Goal: Transaction & Acquisition: Download file/media

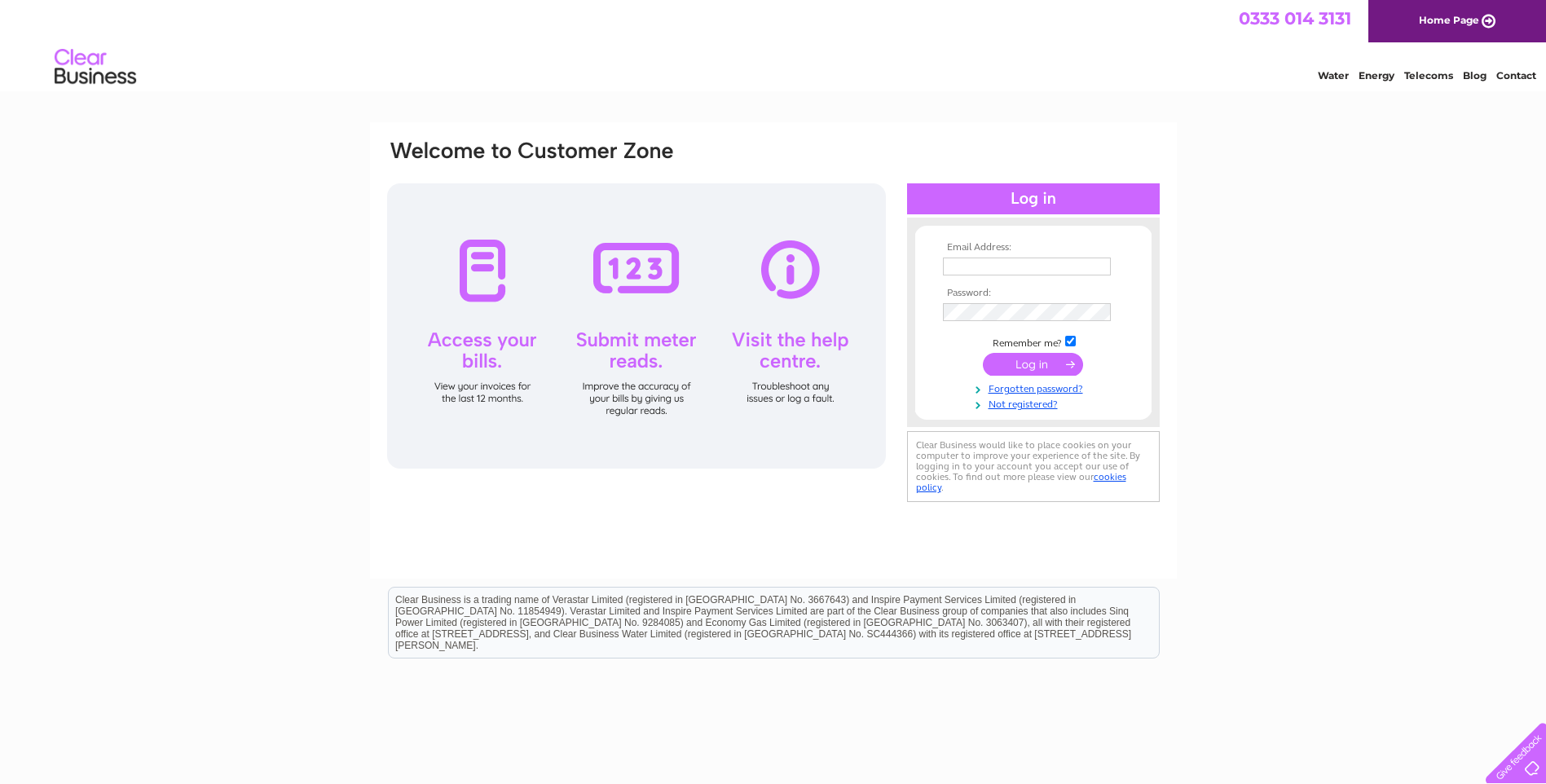
type input "[EMAIL_ADDRESS][DOMAIN_NAME]"
click at [1017, 365] on input "submit" at bounding box center [1032, 364] width 100 height 23
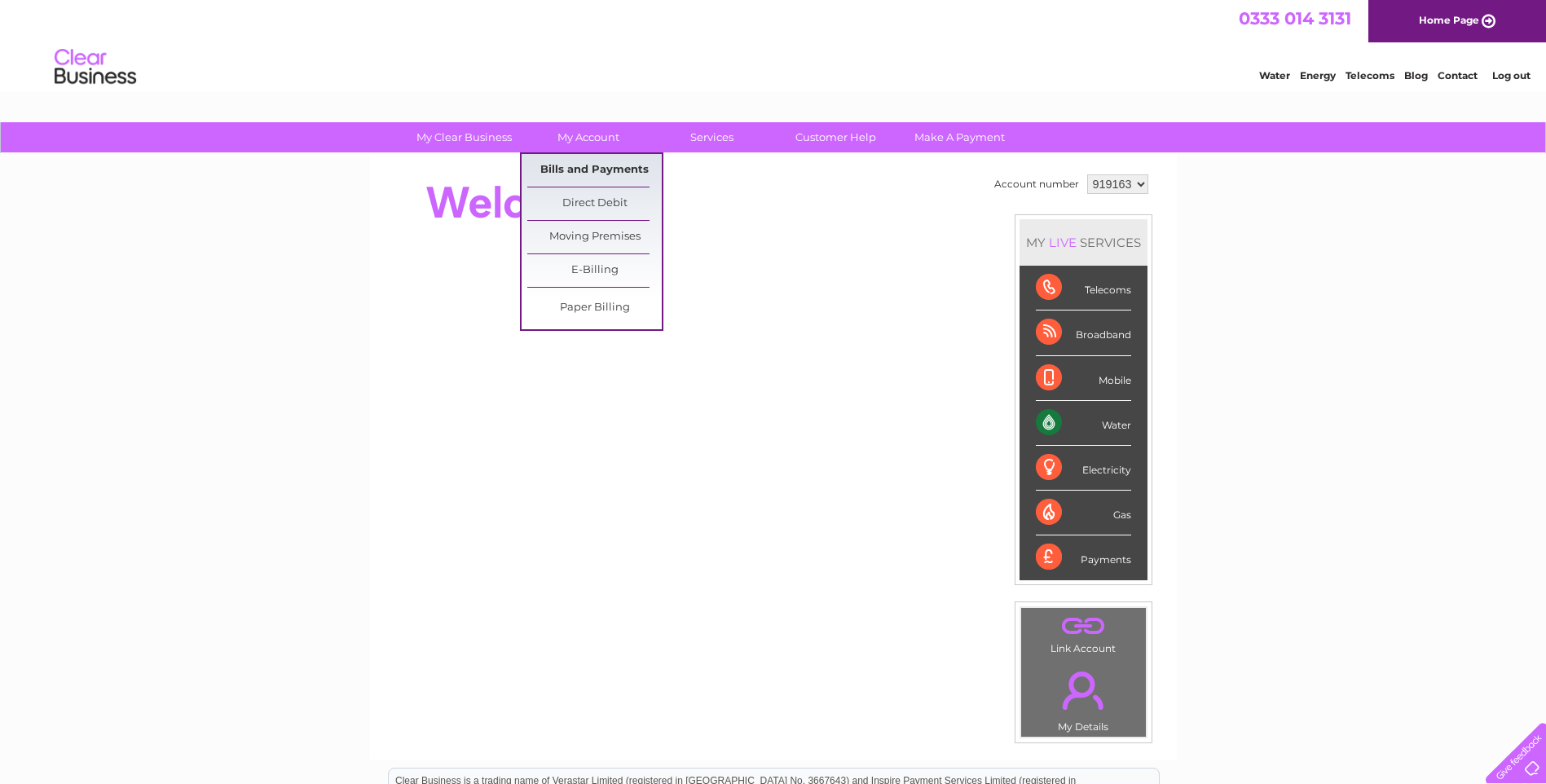
click at [591, 165] on link "Bills and Payments" at bounding box center [594, 170] width 135 height 33
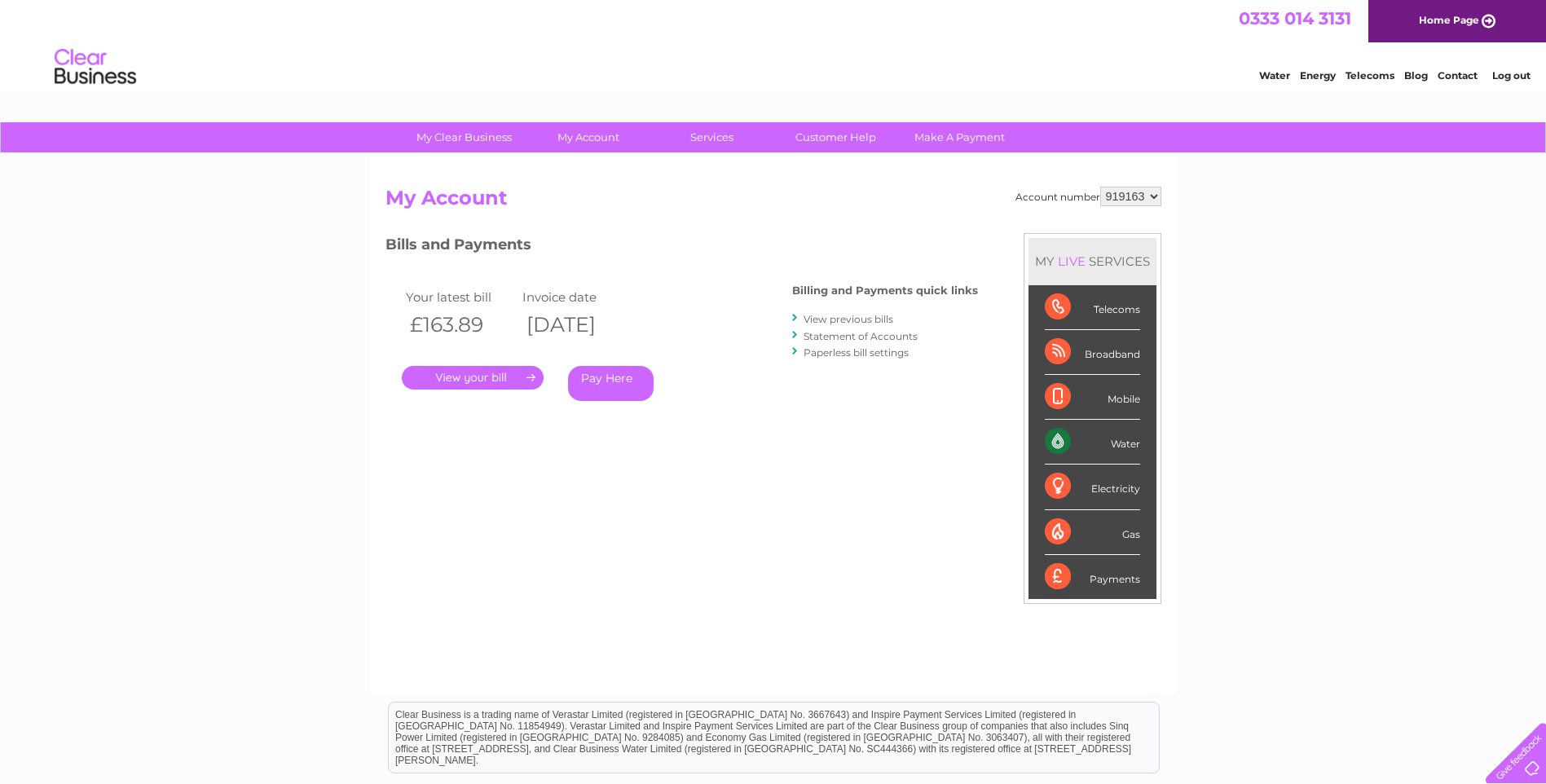
click at [503, 380] on link "." at bounding box center [472, 377] width 142 height 24
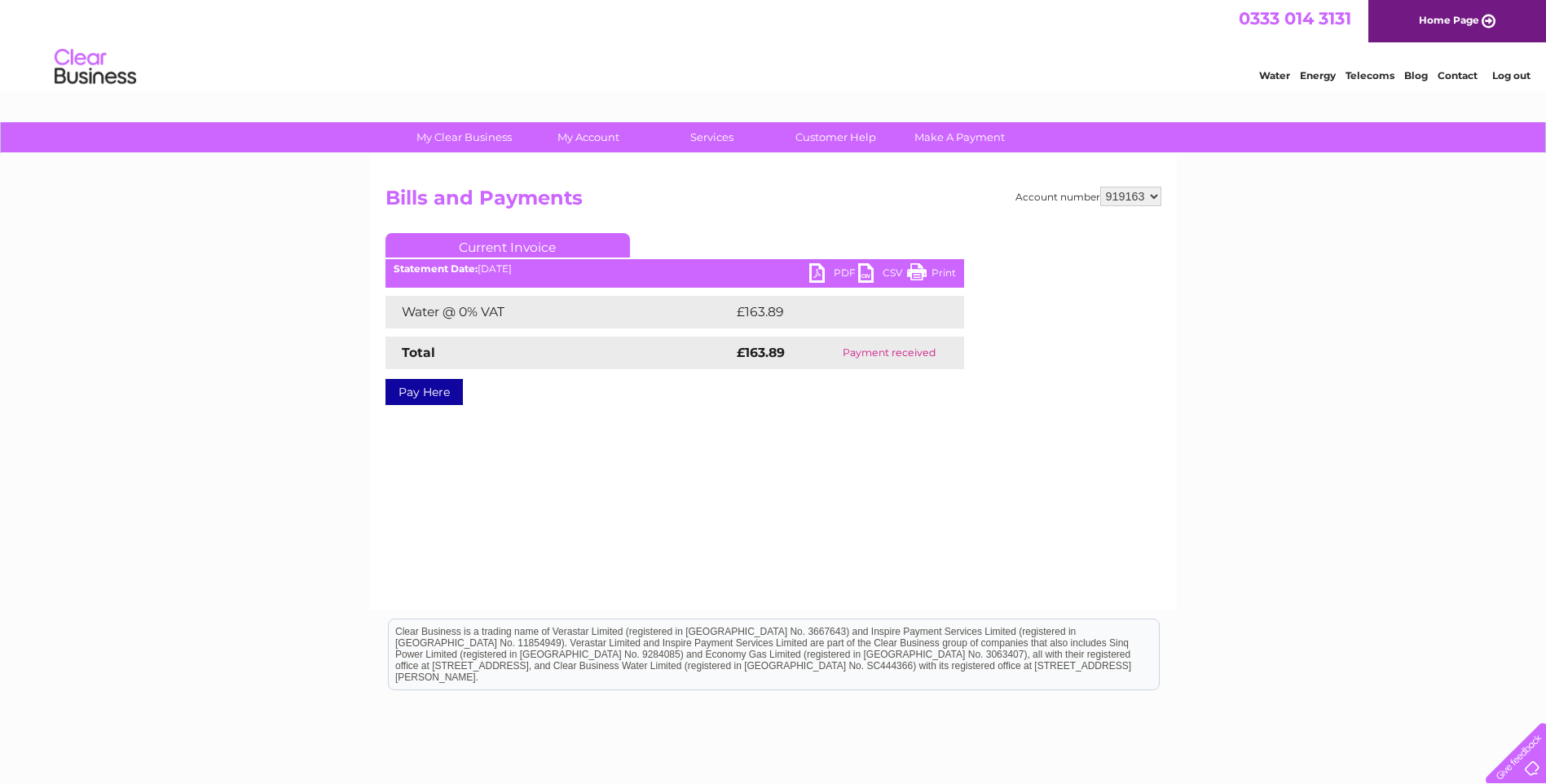
click at [811, 270] on link "PDF" at bounding box center [834, 275] width 49 height 24
click at [1128, 201] on select "919163 919164 919165 919166" at bounding box center [1131, 196] width 61 height 19
select select "919166"
click at [1100, 187] on select "919163 919164 919165 919166" at bounding box center [1131, 196] width 61 height 19
click at [816, 275] on link "PDF" at bounding box center [834, 275] width 49 height 24
